Goal: Check status: Check status

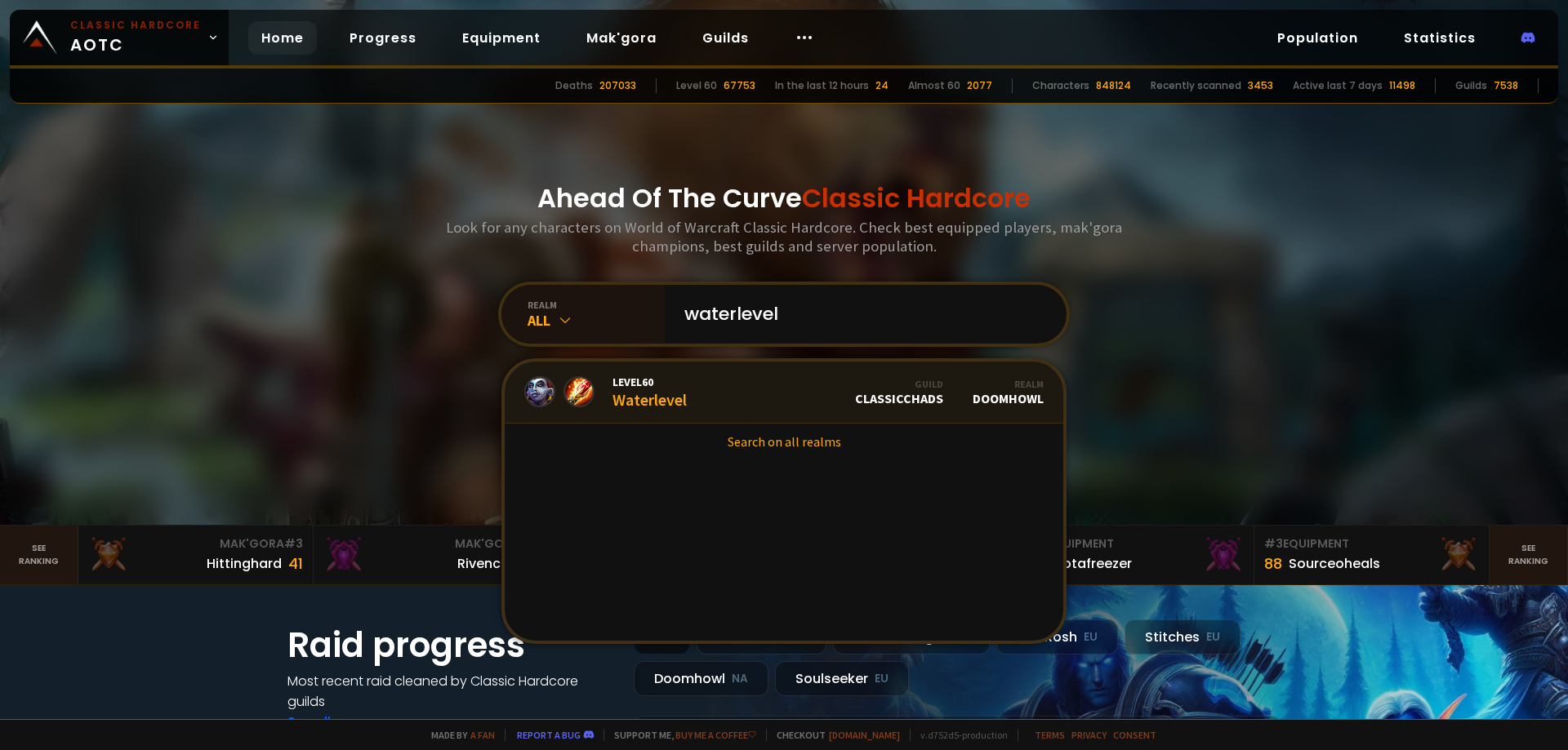
type input "waterlevel"
click at [705, 394] on link "Level 60 Waterlevel Guild ClassicChads Realm Doomhowl" at bounding box center [784, 392] width 558 height 62
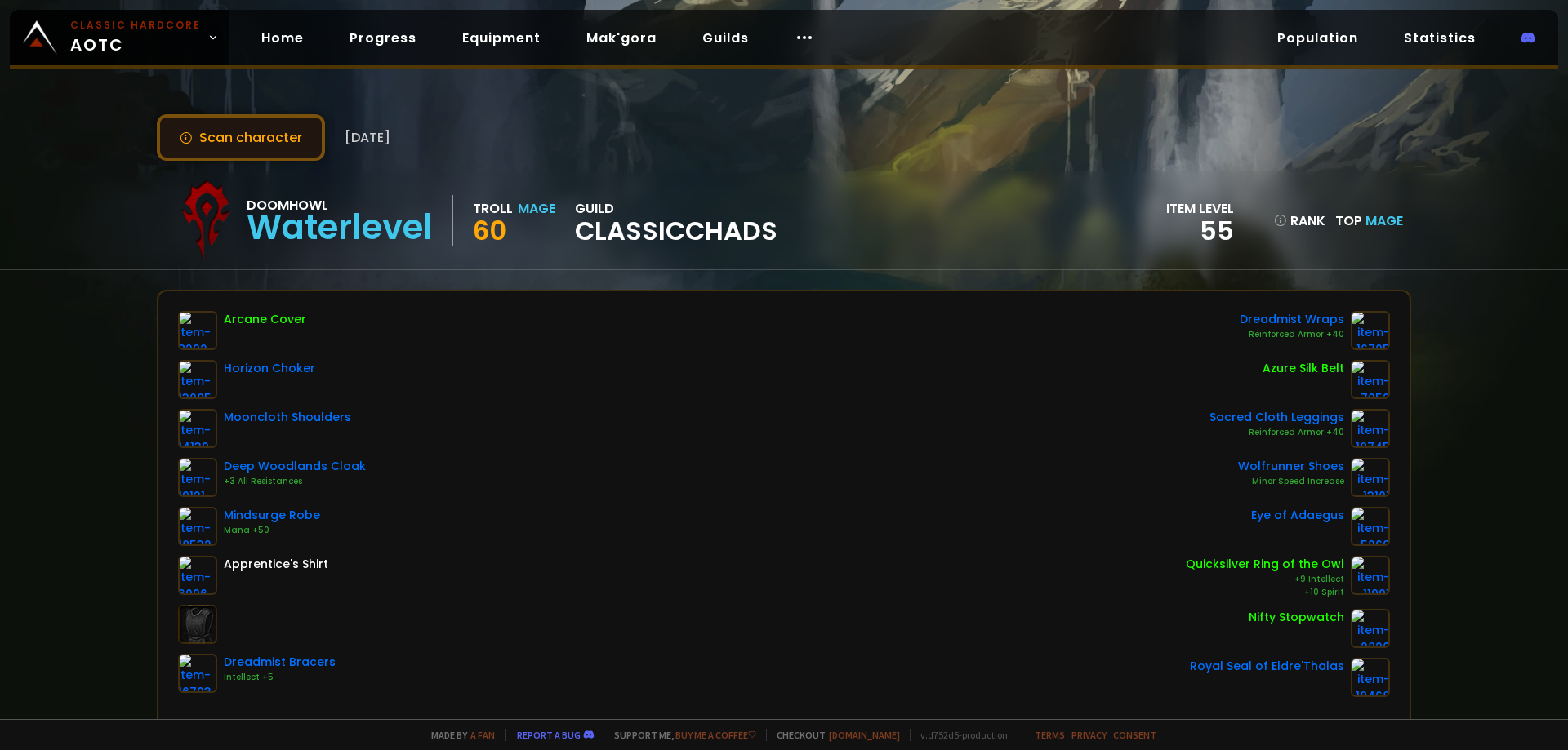
click at [283, 145] on button "Scan character" at bounding box center [241, 138] width 168 height 47
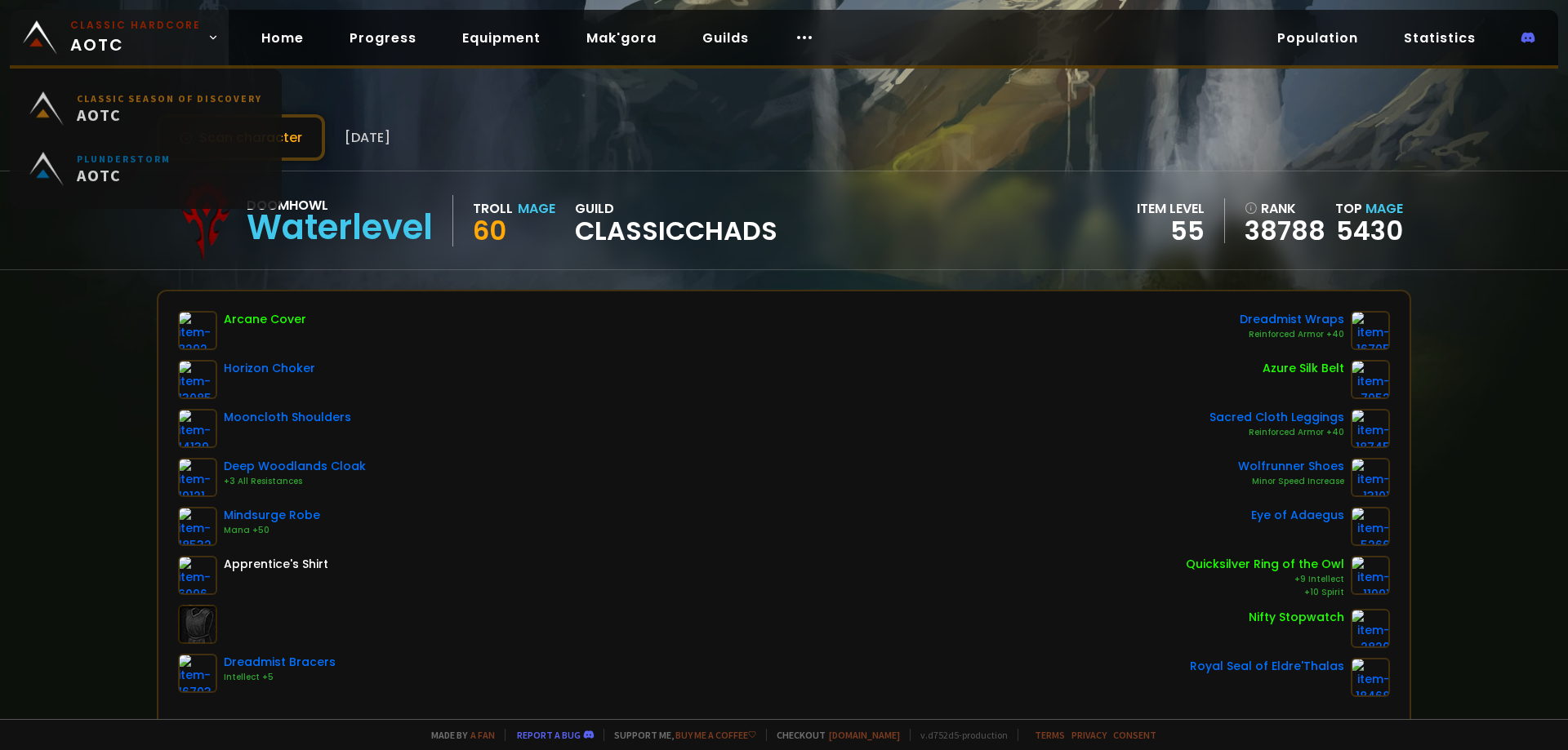
click at [135, 38] on span "Classic Hardcore AOTC" at bounding box center [135, 37] width 130 height 39
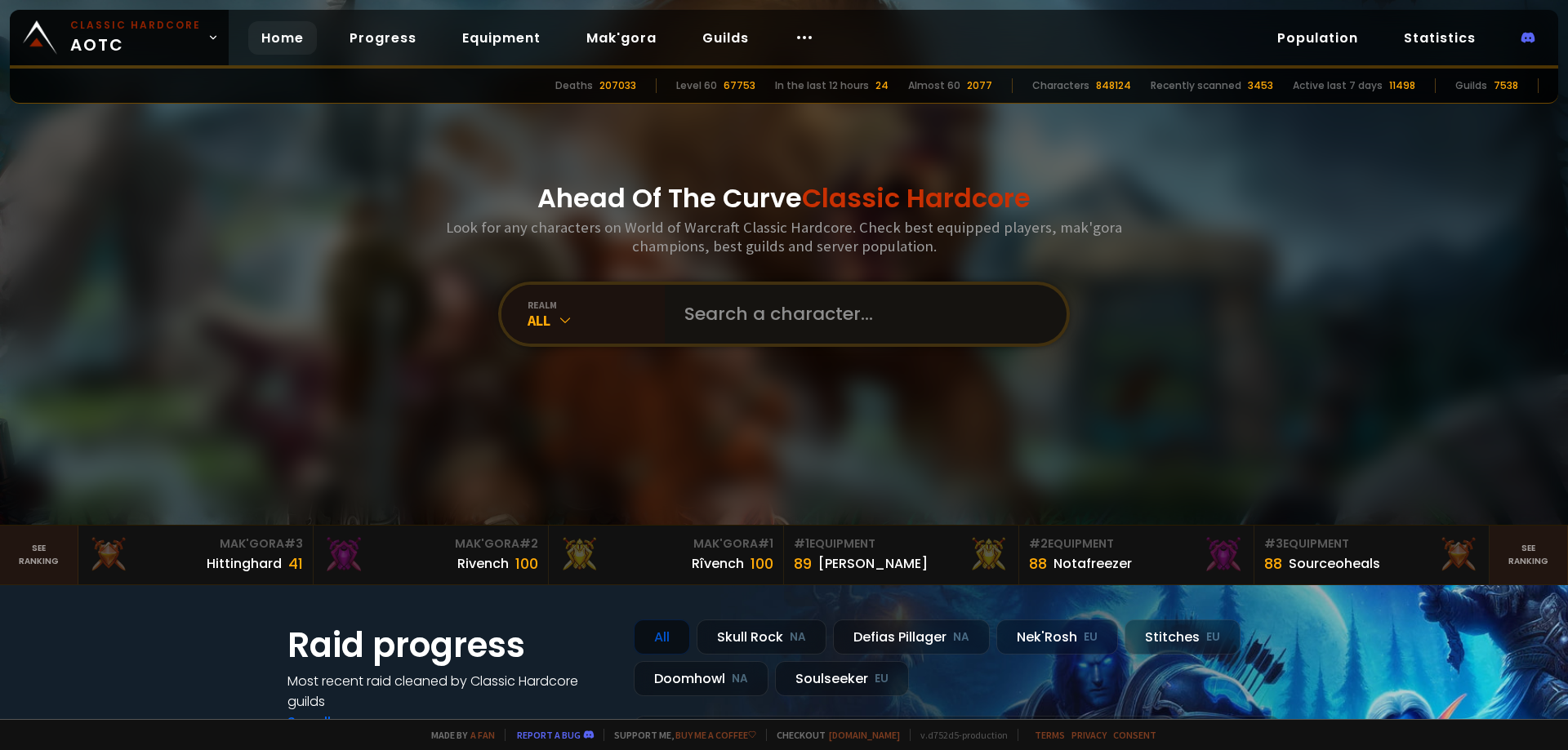
click at [706, 305] on input "text" at bounding box center [861, 314] width 372 height 59
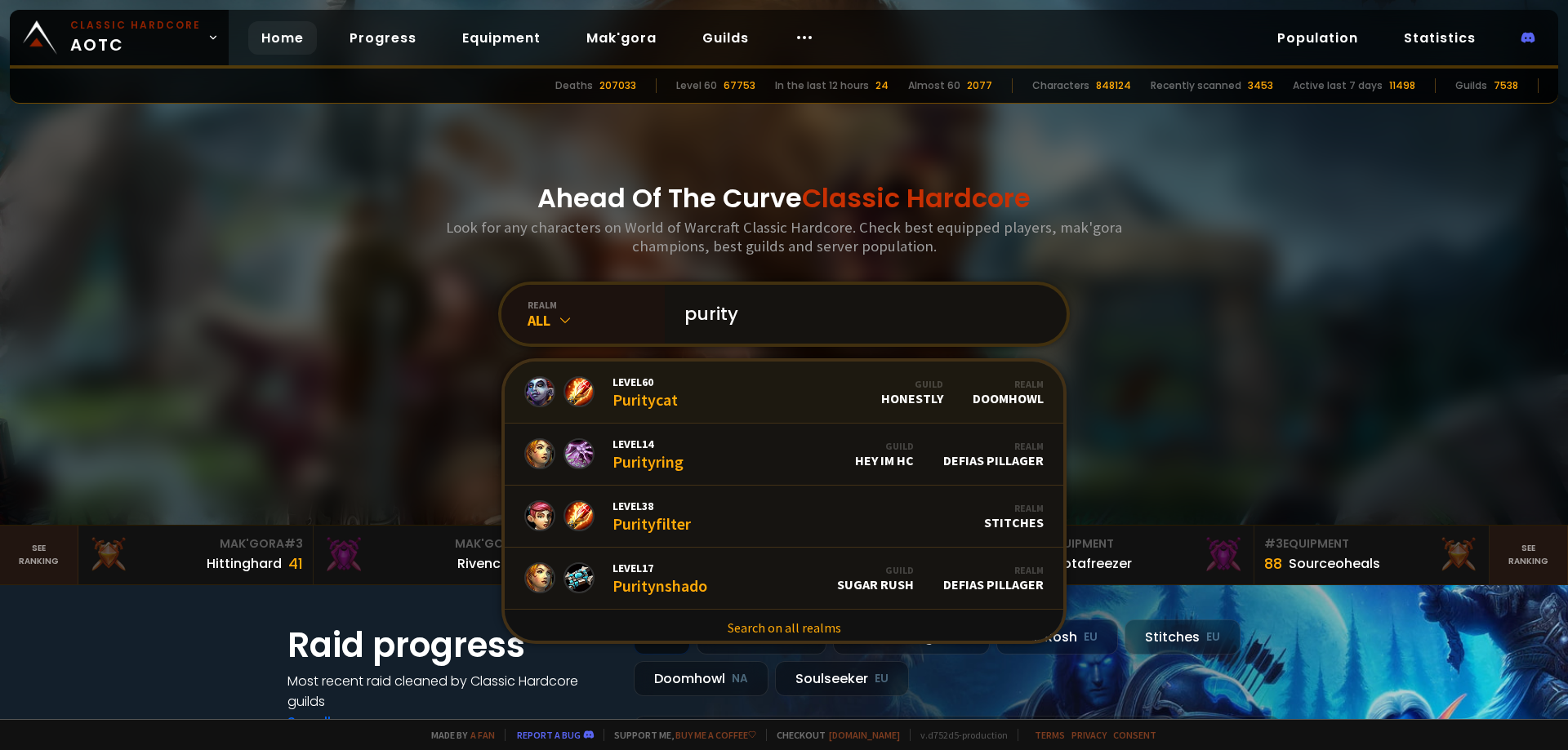
type input "purity"
click at [756, 389] on link "Level 60 Puritycat Guild Honestly Realm Doomhowl" at bounding box center [784, 392] width 558 height 62
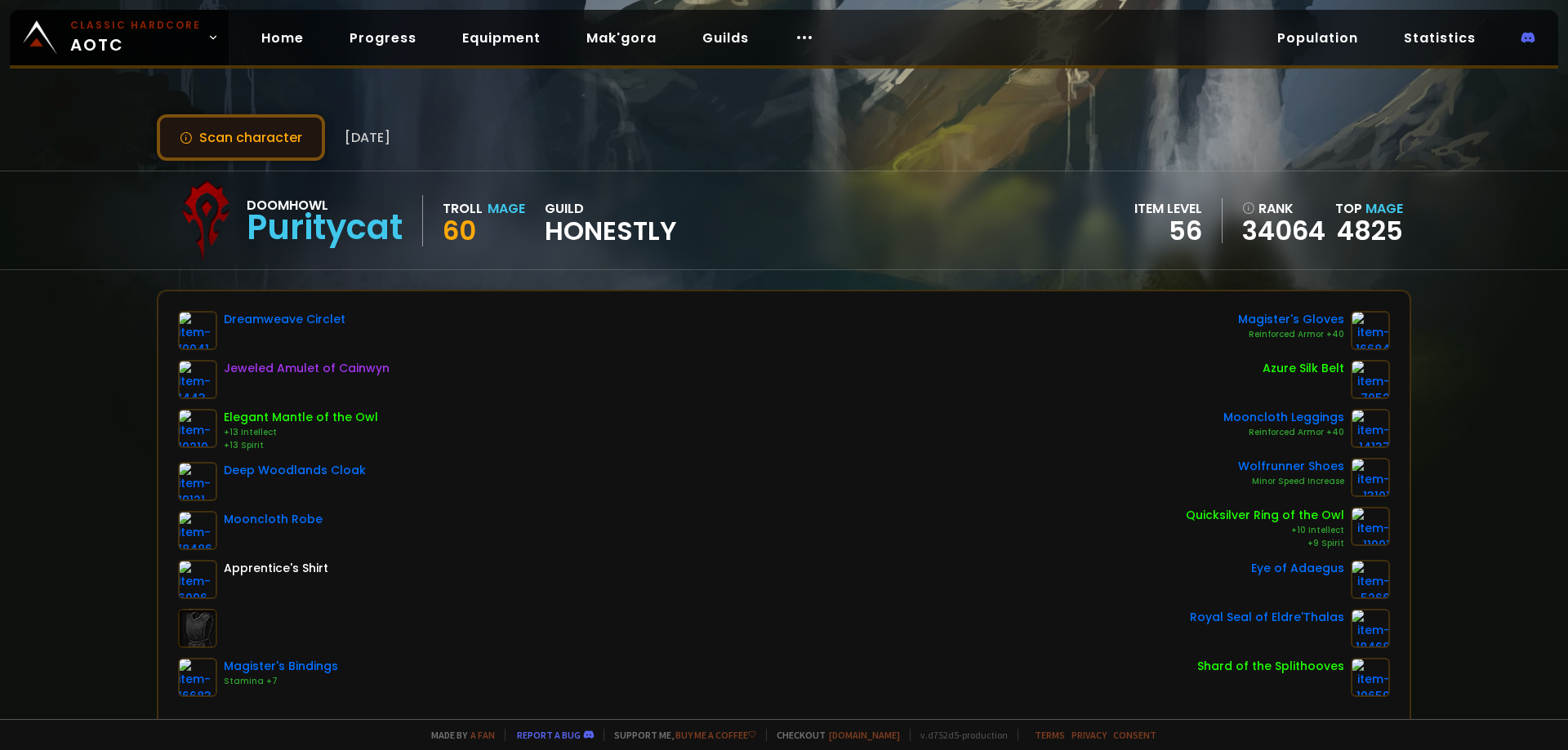
click at [259, 140] on button "Scan character" at bounding box center [241, 138] width 168 height 47
